Goal: Information Seeking & Learning: Find specific fact

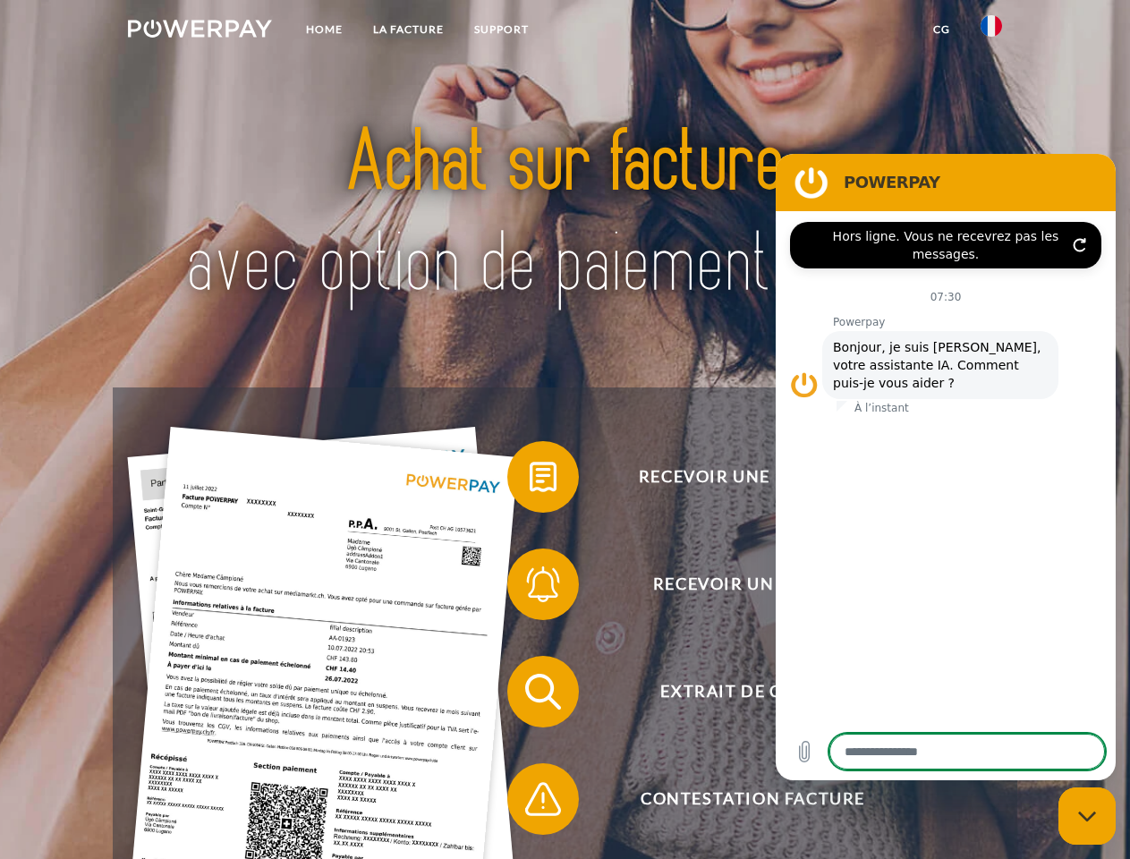
click at [199, 31] on img at bounding box center [200, 29] width 144 height 18
click at [991, 31] on img at bounding box center [990, 25] width 21 height 21
click at [941, 30] on link "CG" at bounding box center [941, 29] width 47 height 32
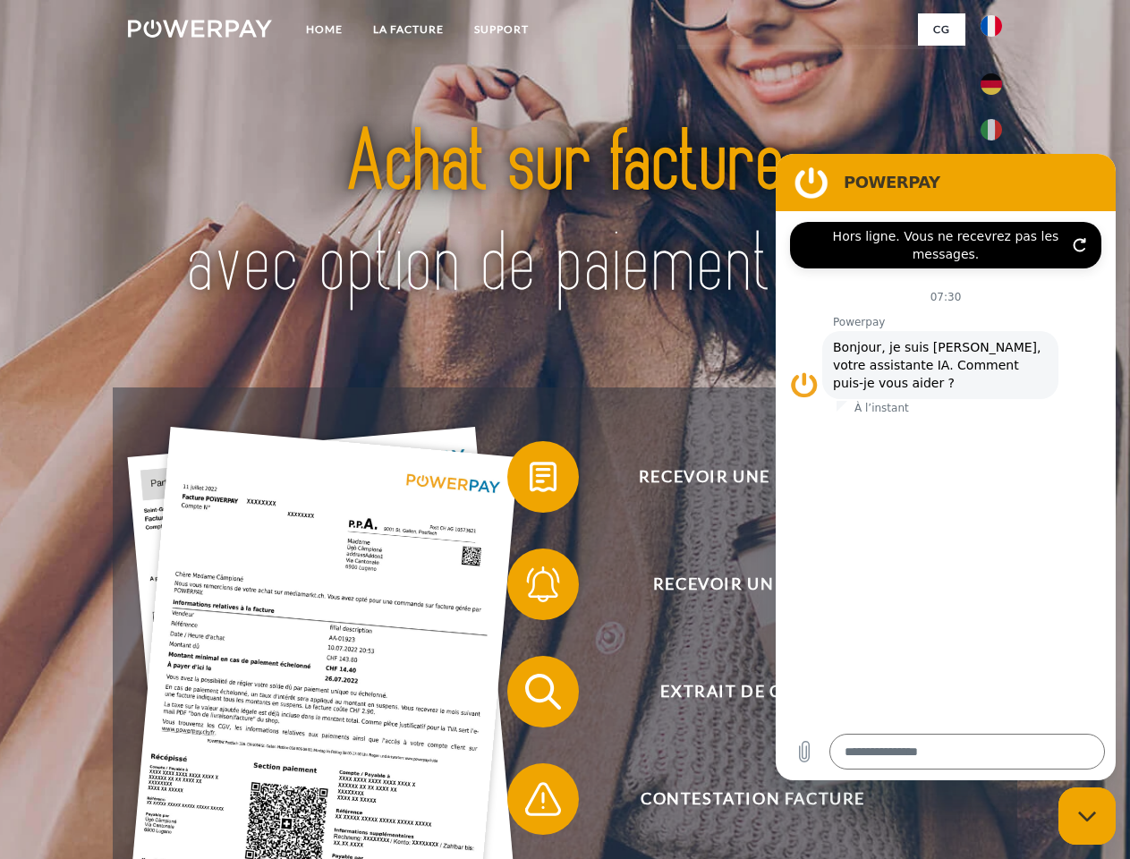
click at [530, 480] on span at bounding box center [515, 476] width 89 height 89
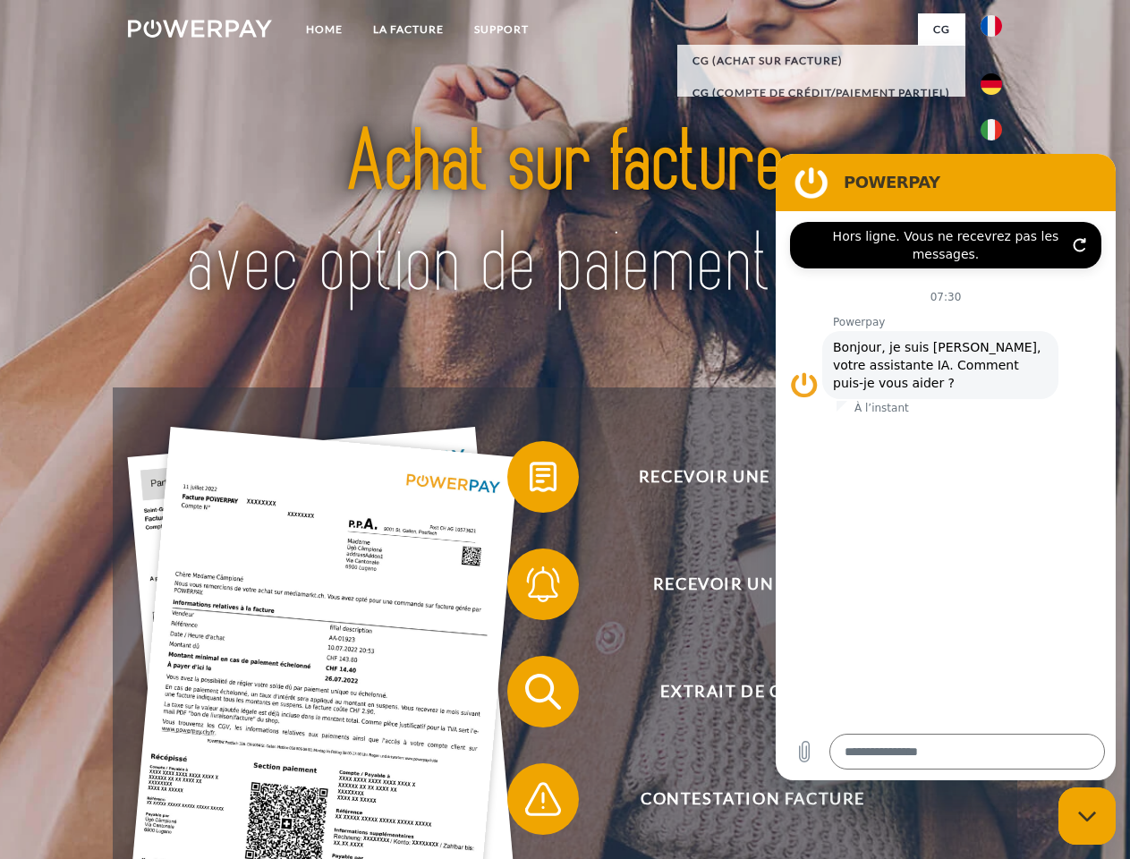
click at [530, 588] on span at bounding box center [515, 583] width 89 height 89
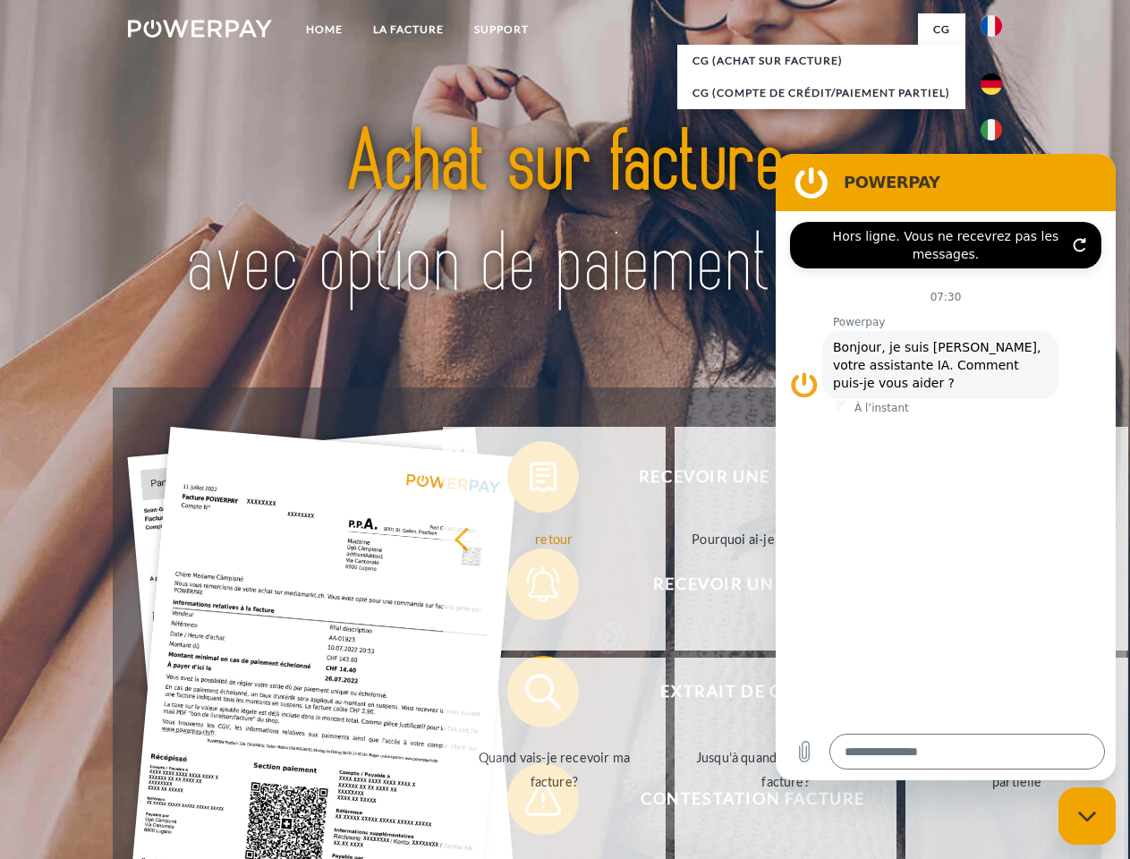
click at [674, 695] on link "Jusqu'à quand dois-je payer ma facture?" at bounding box center [785, 769] width 223 height 224
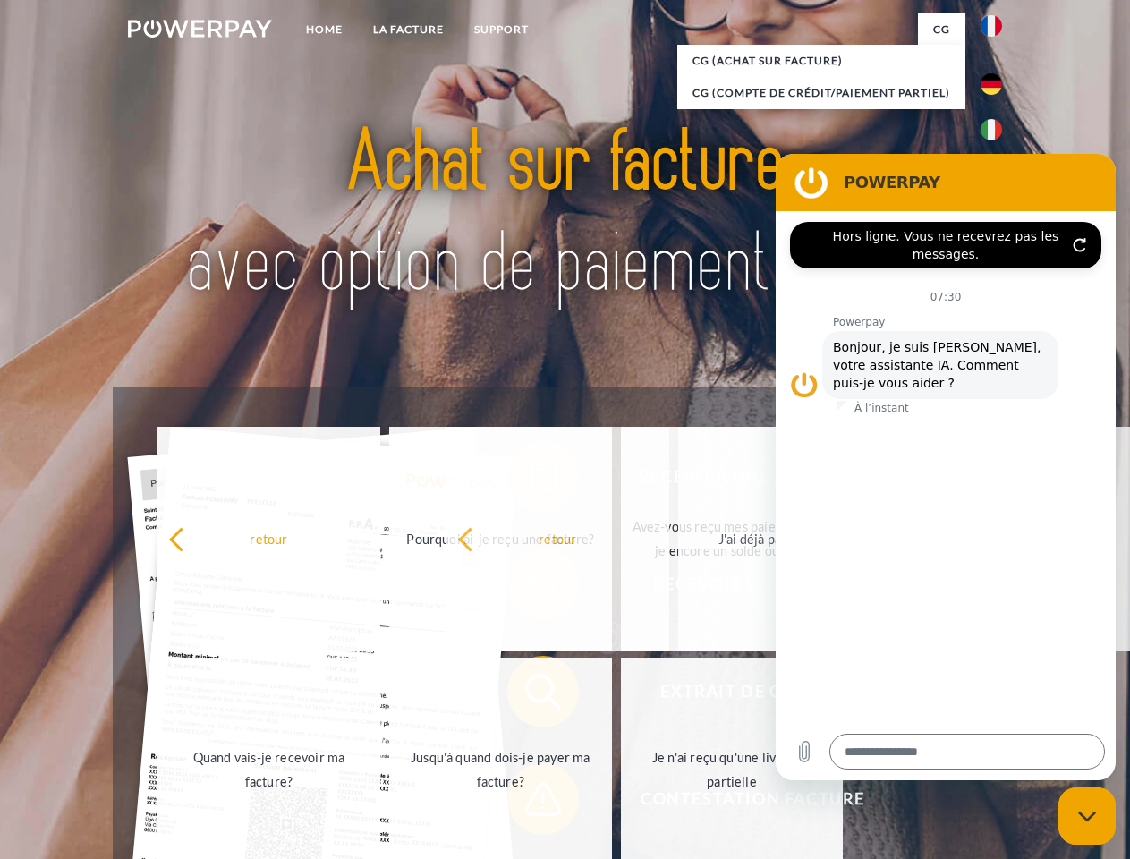
click at [530, 802] on span at bounding box center [515, 798] width 89 height 89
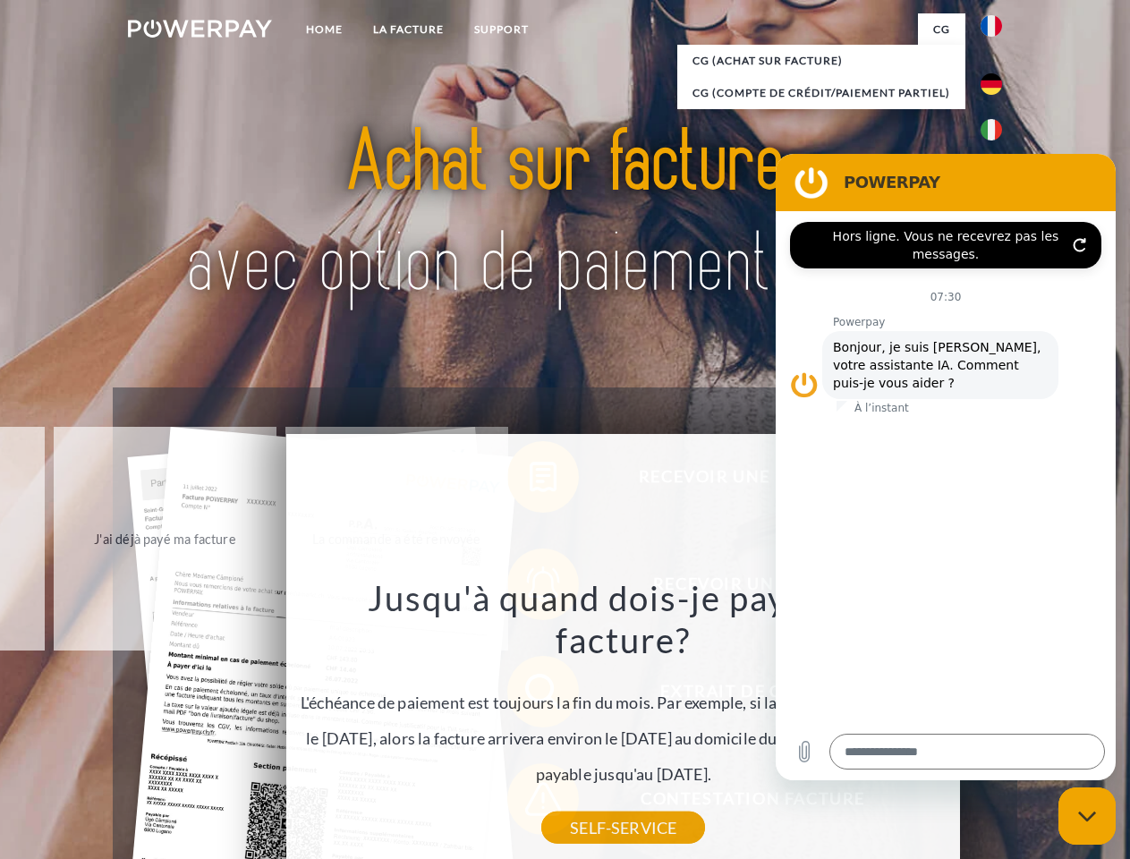
click at [1087, 816] on icon "Fermer la fenêtre de messagerie" at bounding box center [1087, 816] width 19 height 12
type textarea "*"
